Goal: Information Seeking & Learning: Learn about a topic

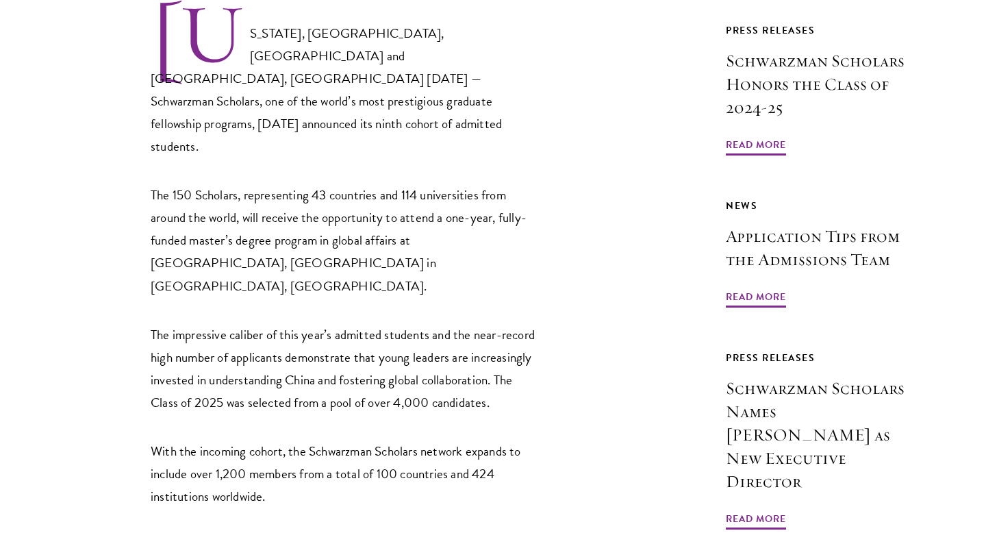
scroll to position [680, 0]
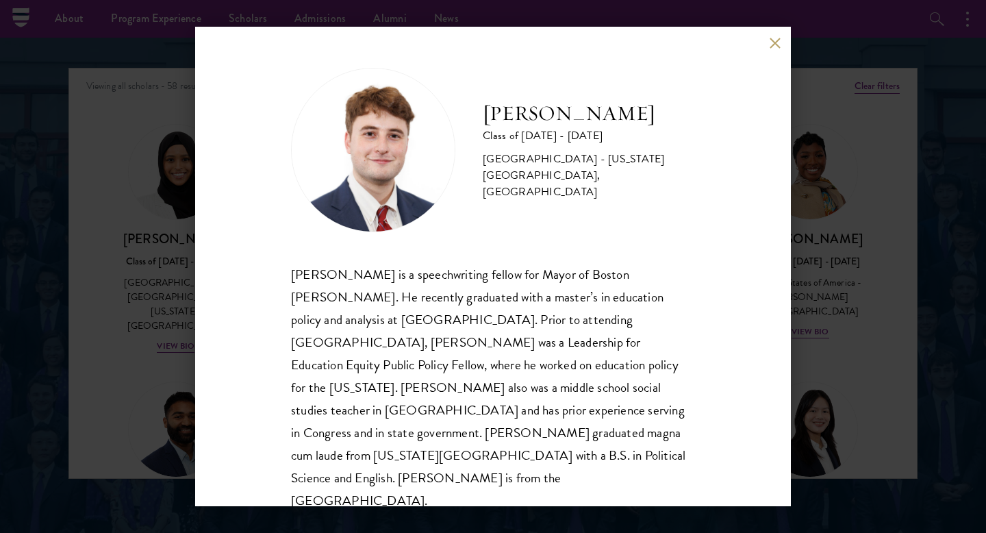
scroll to position [1439, 0]
